Goal: Task Accomplishment & Management: Use online tool/utility

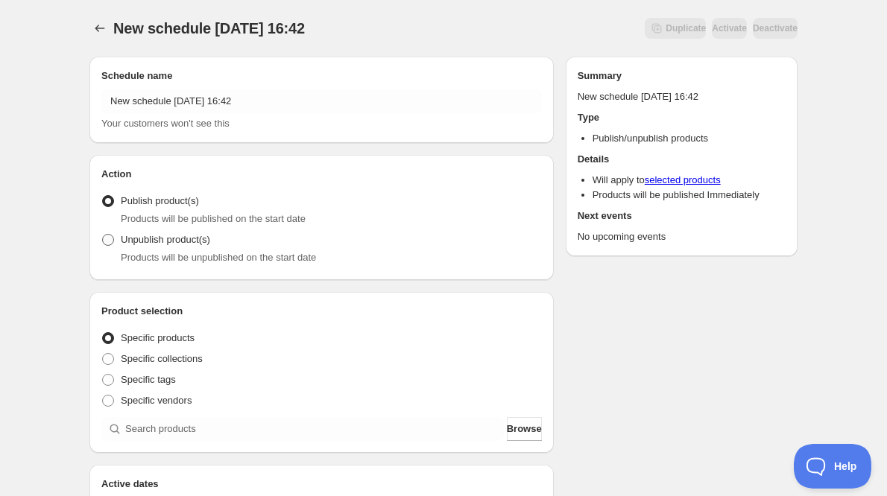
click at [177, 239] on span "Unpublish product(s)" at bounding box center [165, 239] width 89 height 11
click at [103, 235] on input "Unpublish product(s)" at bounding box center [102, 234] width 1 height 1
radio input "true"
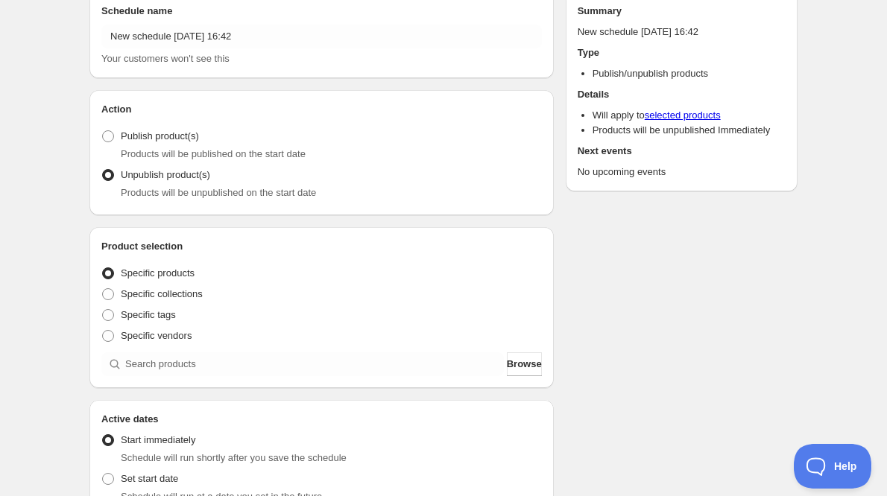
scroll to position [149, 0]
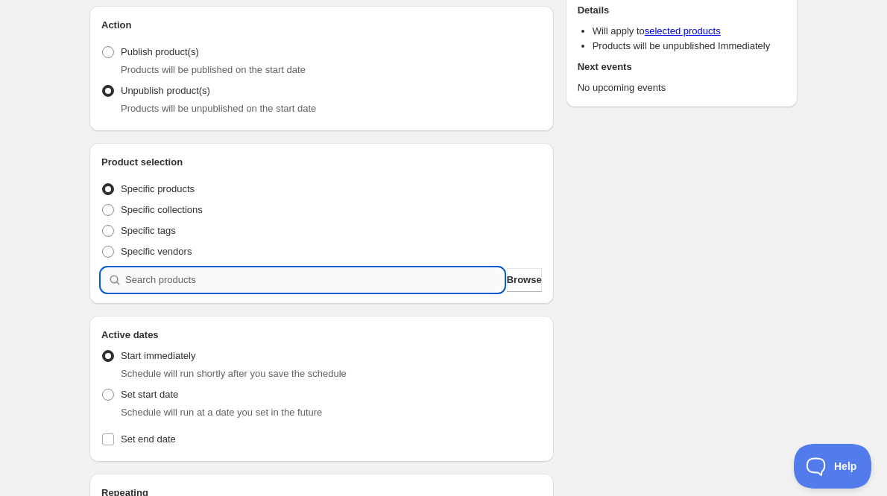
click at [294, 273] on input "search" at bounding box center [314, 280] width 379 height 24
type input "g"
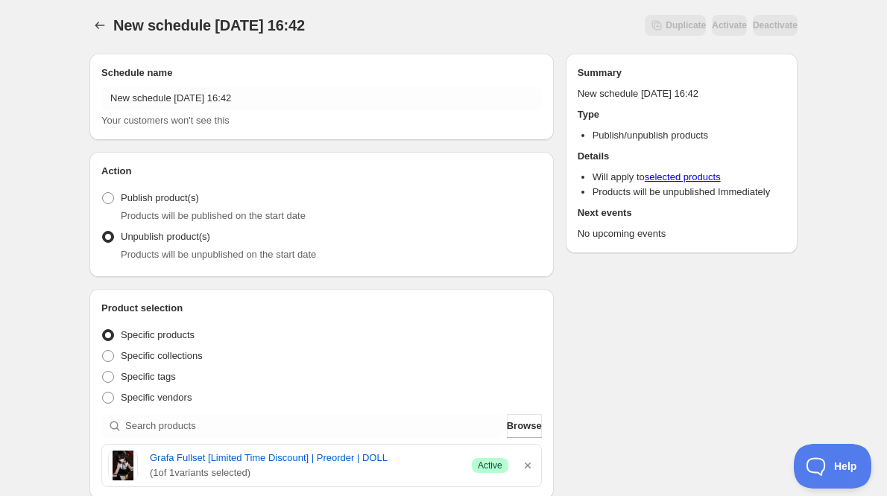
scroll to position [0, 0]
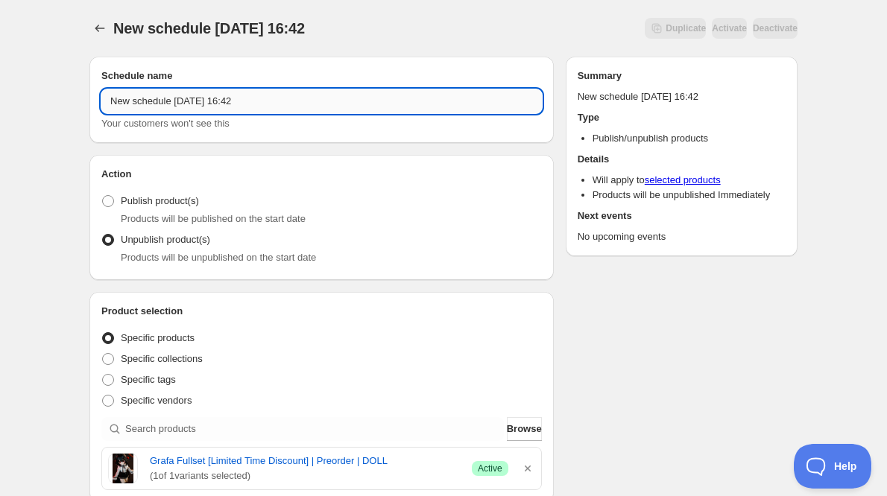
click at [260, 107] on input "New schedule [DATE] 16:42" at bounding box center [321, 101] width 441 height 24
click at [260, 106] on input "New schedule [DATE] 16:42" at bounding box center [321, 101] width 441 height 24
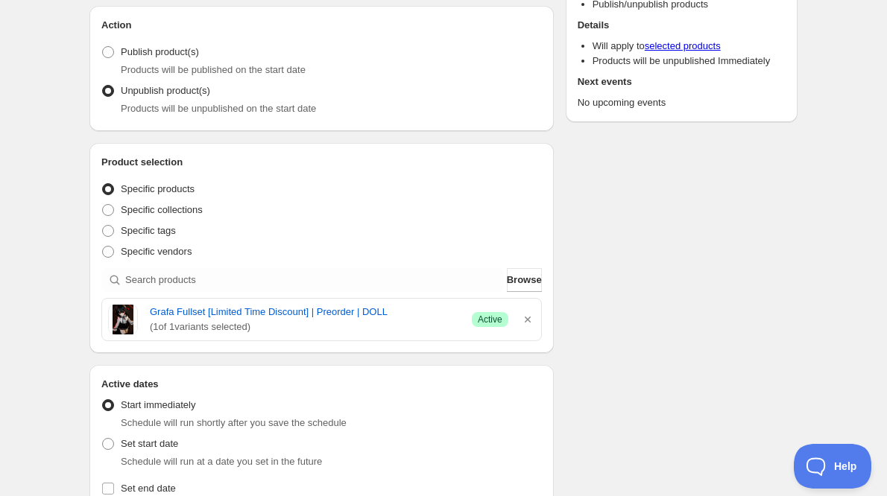
scroll to position [298, 0]
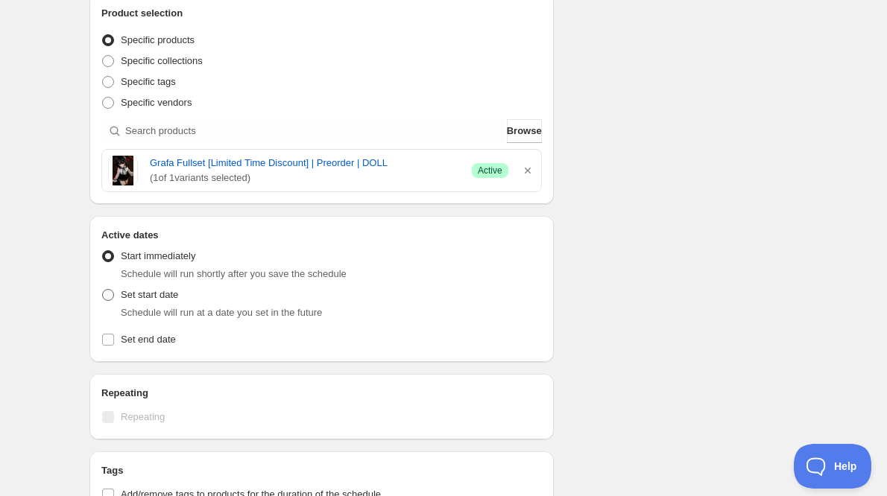
type input "Tinyfox Grafa Fullset Discount unpublish schedule"
click at [163, 295] on span "Set start date" at bounding box center [149, 294] width 57 height 11
click at [103, 290] on input "Set start date" at bounding box center [102, 289] width 1 height 1
radio input "true"
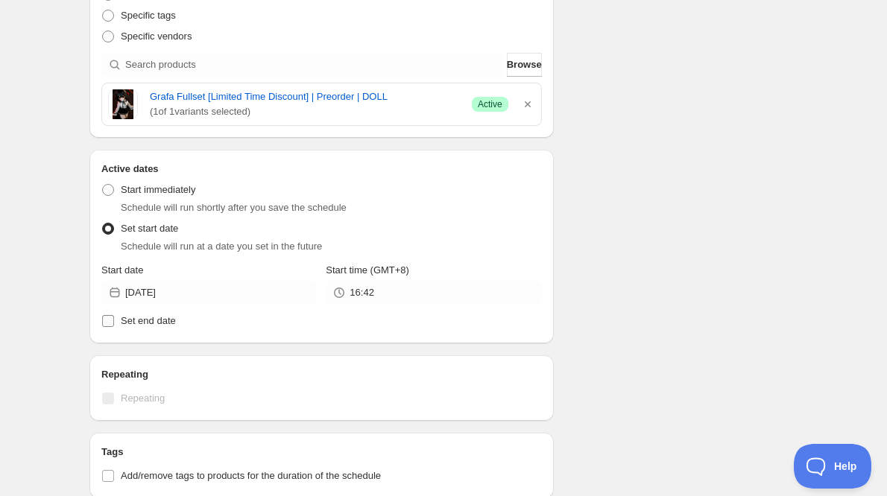
scroll to position [447, 0]
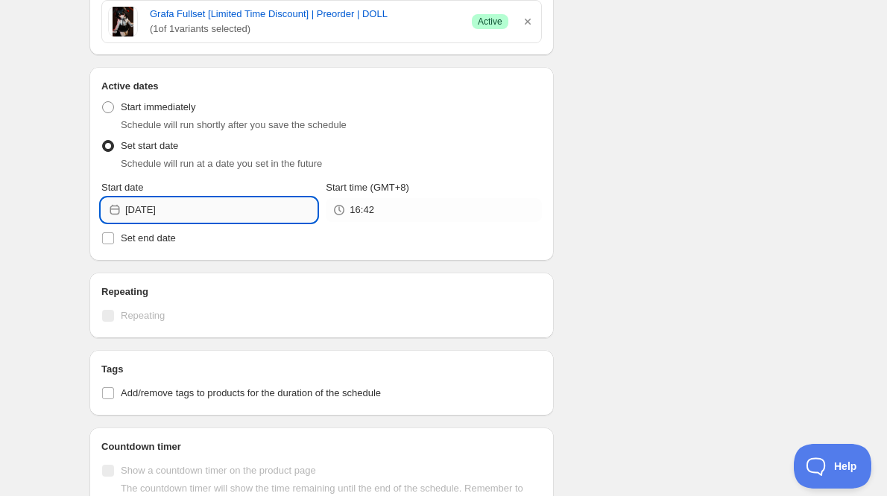
click at [246, 203] on input "[DATE]" at bounding box center [221, 210] width 192 height 24
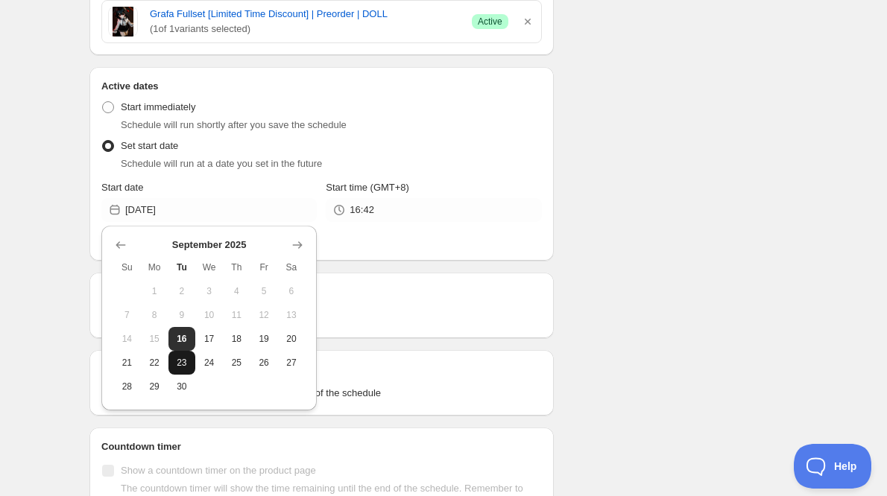
click at [183, 363] on span "23" at bounding box center [182, 363] width 16 height 12
type input "[DATE]"
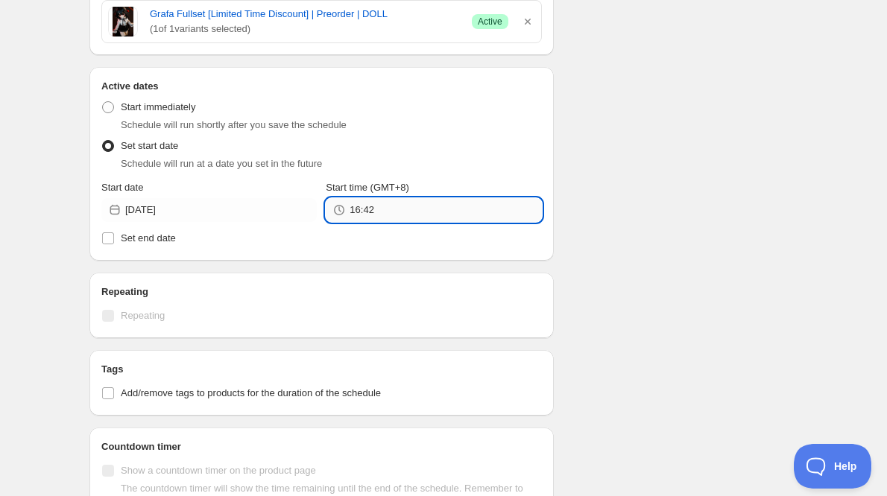
click at [402, 206] on input "16:42" at bounding box center [446, 210] width 192 height 24
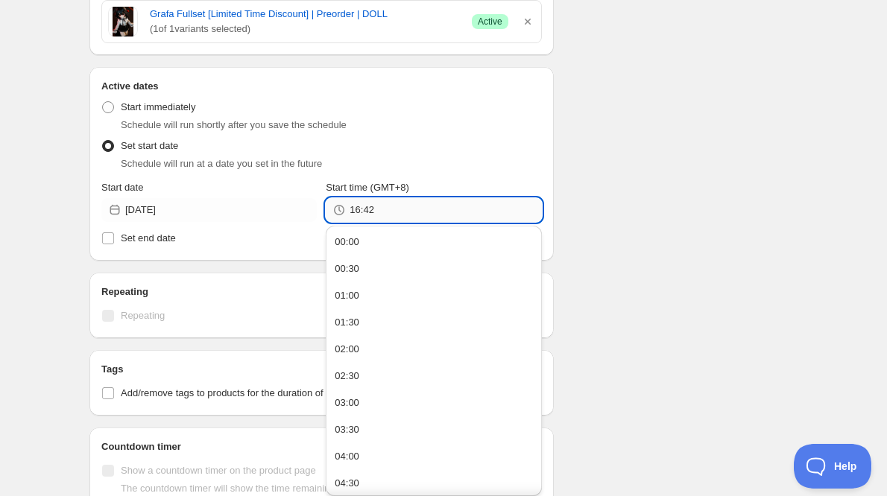
click at [402, 206] on input "16:42" at bounding box center [446, 210] width 192 height 24
click at [673, 123] on div "Schedule name Tinyfox Grafa Fullset Discount unpublish schedule Your customers …" at bounding box center [438, 174] width 720 height 1155
type input "22:59"
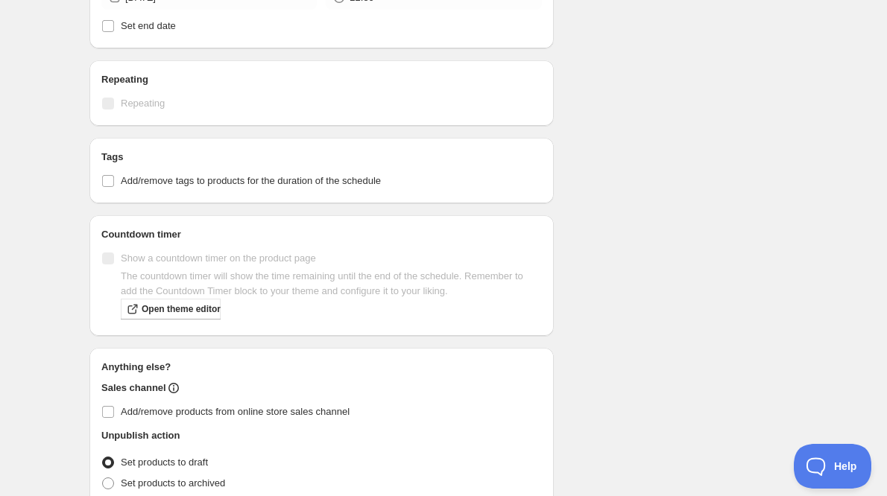
scroll to position [732, 0]
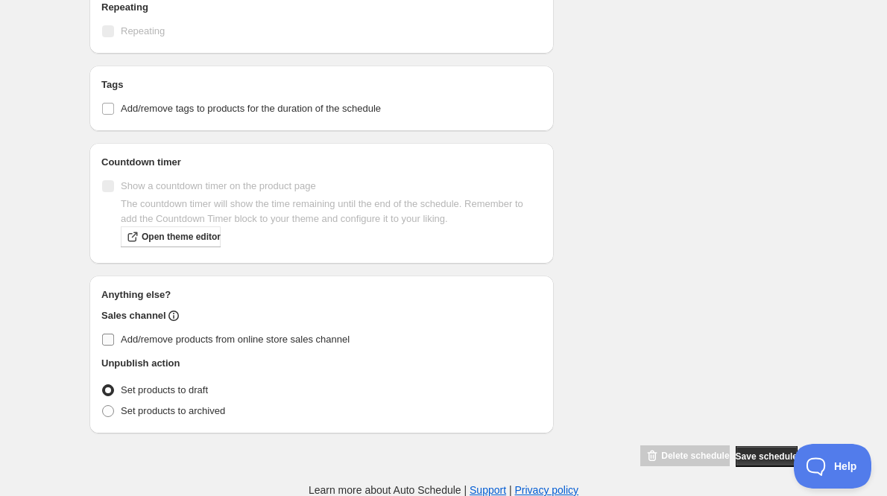
click at [222, 340] on span "Add/remove products from online store sales channel" at bounding box center [235, 339] width 229 height 11
click at [114, 340] on input "Add/remove products from online store sales channel" at bounding box center [108, 340] width 12 height 12
checkbox input "true"
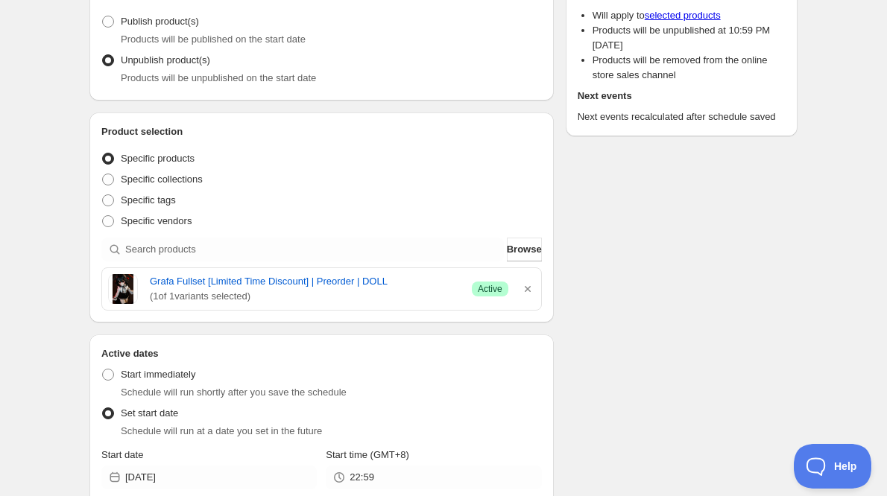
scroll to position [61, 0]
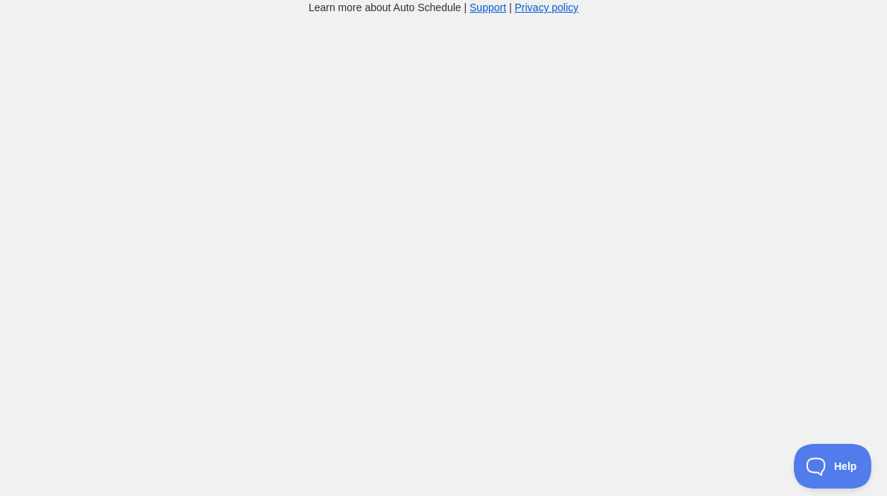
scroll to position [61, 0]
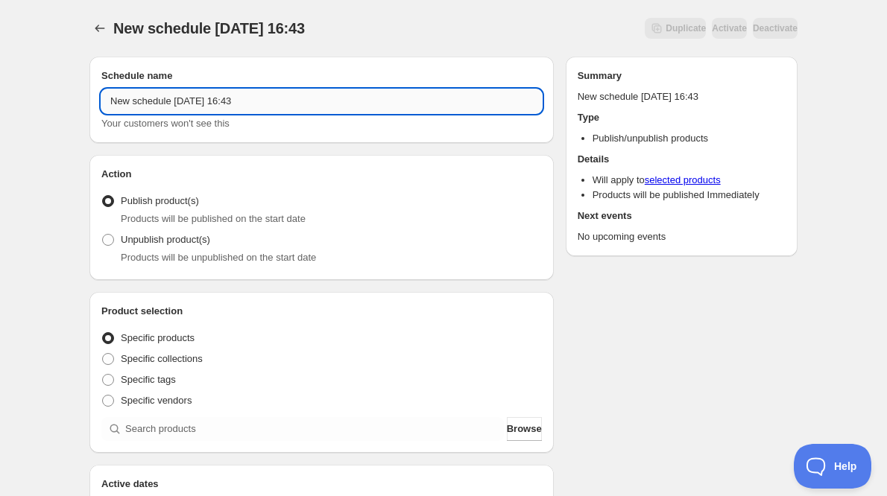
click at [299, 93] on input "New schedule [DATE] 16:43" at bounding box center [321, 101] width 441 height 24
type input "G"
type input "TinyFox Grafa Fullset Basic publish schedule"
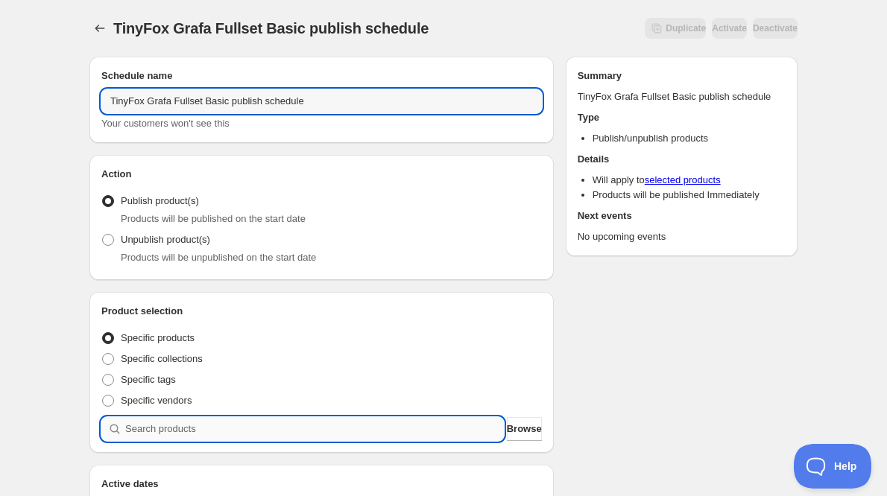
click at [254, 423] on input "search" at bounding box center [314, 429] width 379 height 24
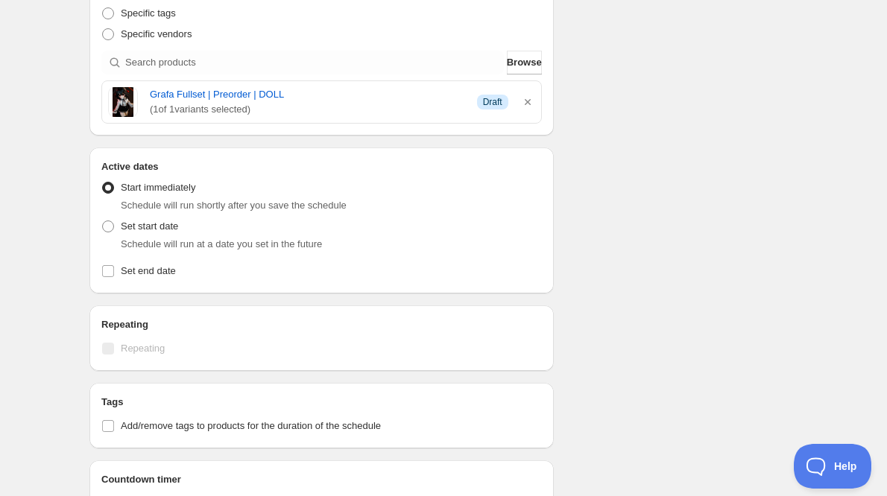
scroll to position [447, 0]
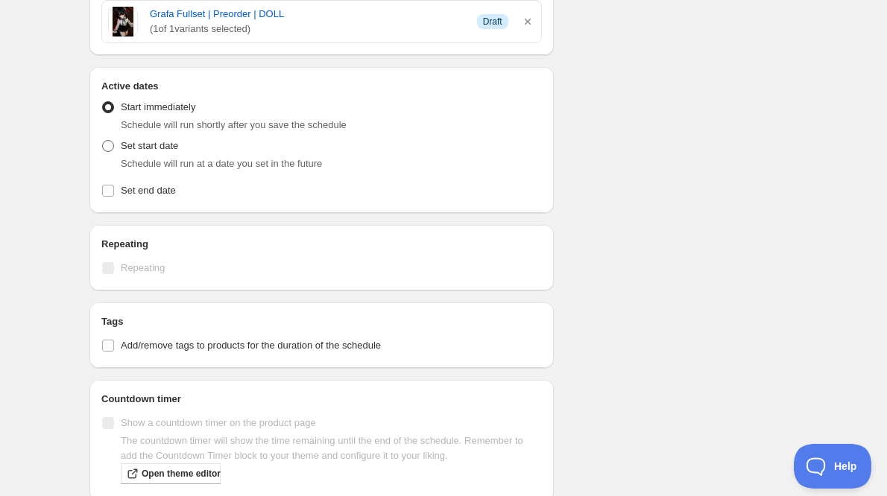
click at [150, 146] on span "Set start date" at bounding box center [149, 145] width 57 height 11
click at [103, 141] on input "Set start date" at bounding box center [102, 140] width 1 height 1
radio input "true"
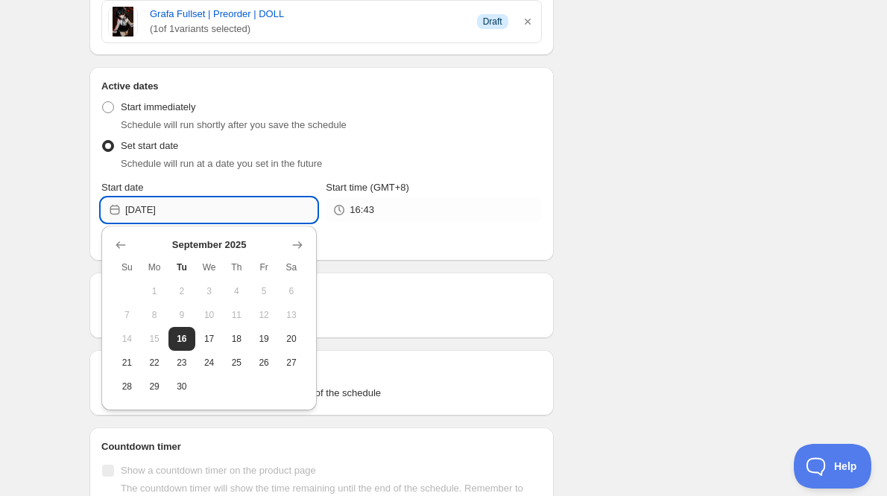
click at [253, 209] on input "[DATE]" at bounding box center [221, 210] width 192 height 24
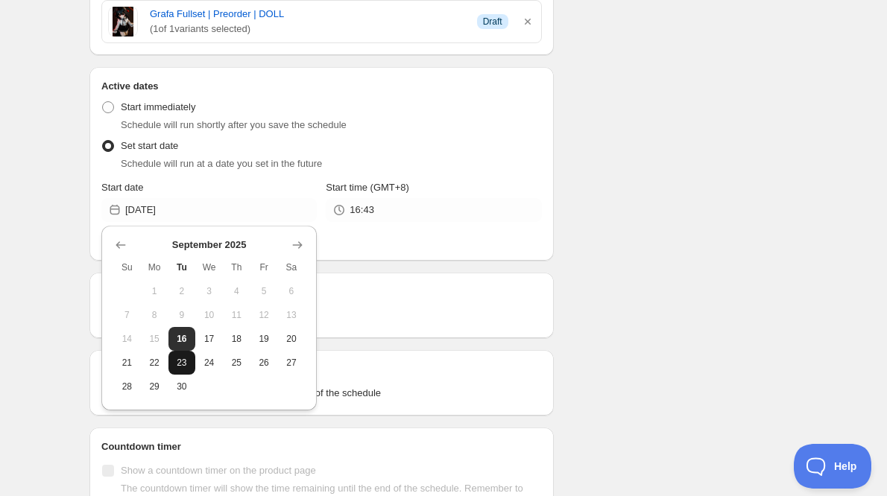
click at [188, 359] on span "23" at bounding box center [182, 363] width 16 height 12
type input "[DATE]"
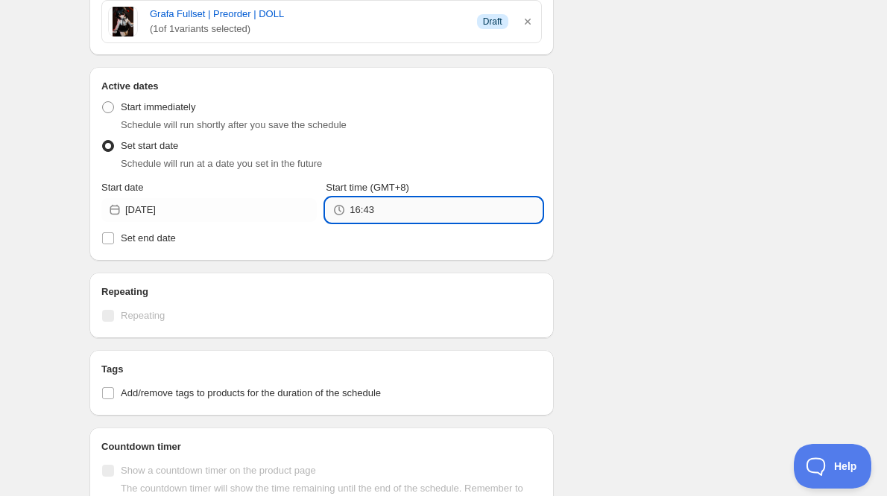
click at [403, 218] on input "16:43" at bounding box center [446, 210] width 192 height 24
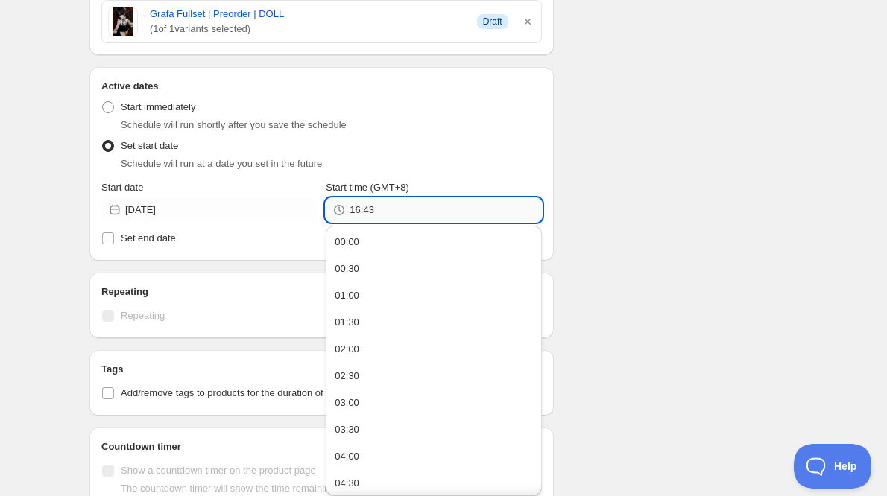
click at [403, 218] on input "16:43" at bounding box center [446, 210] width 192 height 24
type input "22:59"
click at [733, 165] on div "Schedule name TinyFox Grafa Fullset Basic publish schedule Your customers won't…" at bounding box center [438, 176] width 720 height 1158
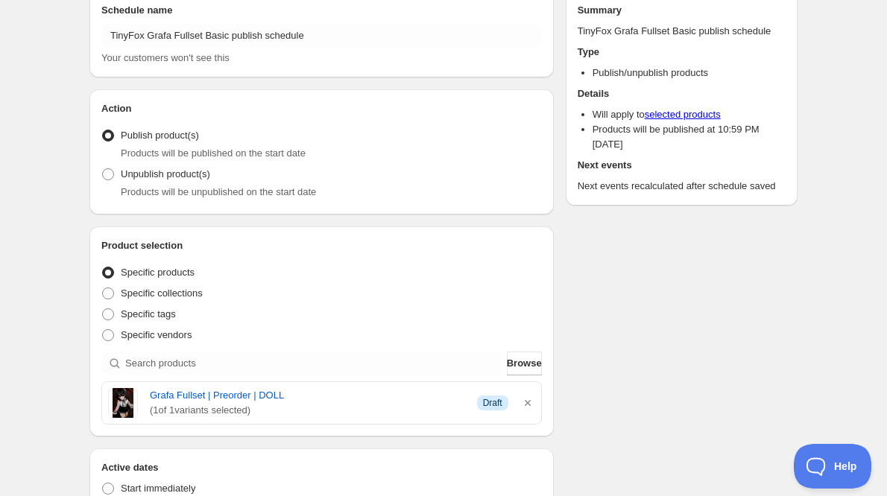
scroll to position [0, 0]
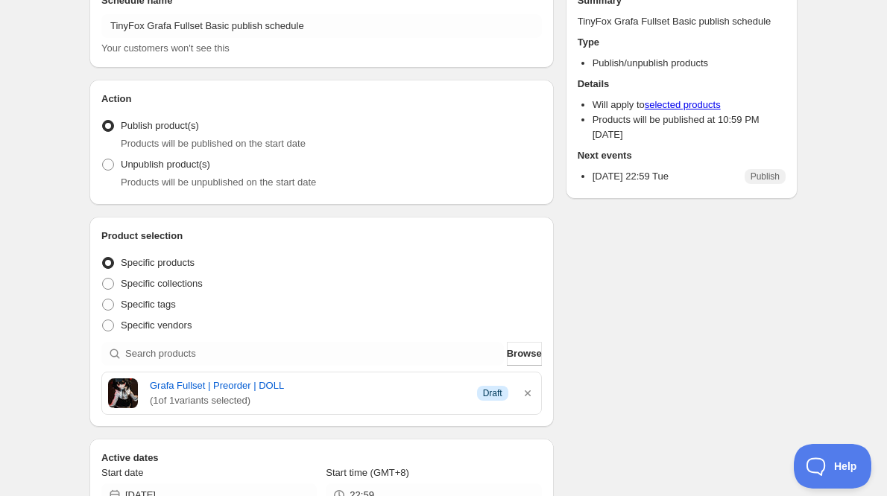
scroll to position [75, 0]
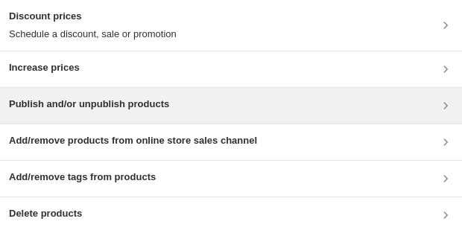
click at [92, 107] on h3 "Publish and/or unpublish products" at bounding box center [89, 104] width 160 height 15
click at [92, 110] on h3 "Publish and/or unpublish products" at bounding box center [89, 104] width 160 height 15
